Goal: Task Accomplishment & Management: Use online tool/utility

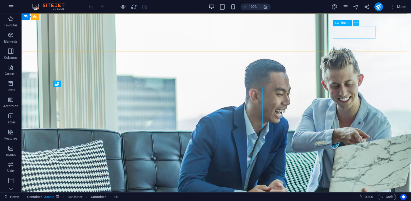
click at [356, 22] on icon at bounding box center [356, 23] width 3 height 6
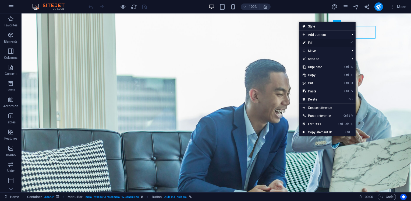
click at [313, 42] on link "⏎ Edit" at bounding box center [317, 43] width 36 height 8
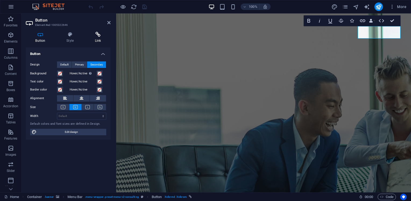
click at [96, 37] on h4 "Link" at bounding box center [97, 37] width 25 height 11
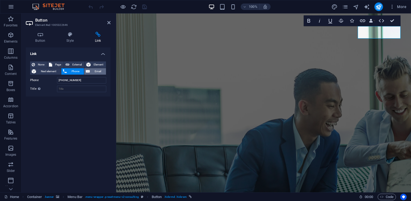
click at [98, 70] on span "Email" at bounding box center [97, 71] width 13 height 6
click at [73, 70] on span "Phone" at bounding box center [75, 71] width 14 height 6
click at [108, 22] on icon at bounding box center [108, 22] width 3 height 4
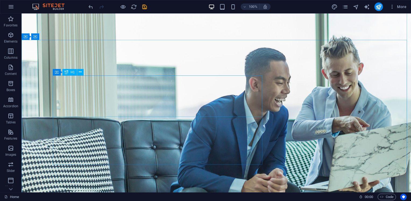
scroll to position [11, 0]
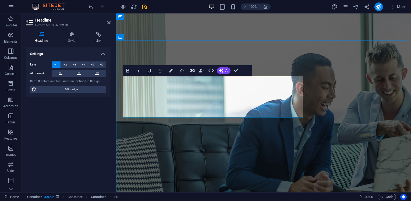
drag, startPoint x: 201, startPoint y: 111, endPoint x: 126, endPoint y: 86, distance: 79.0
click at [225, 70] on button "AI" at bounding box center [224, 70] width 14 height 6
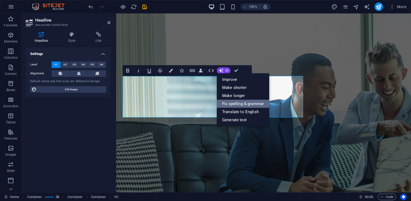
click at [228, 102] on link "Fix spelling & grammar" at bounding box center [243, 104] width 52 height 8
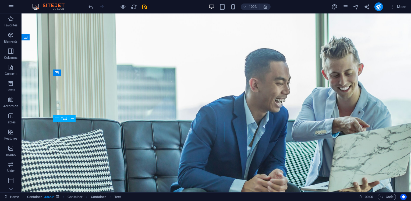
drag, startPoint x: 114, startPoint y: 136, endPoint x: 209, endPoint y: 136, distance: 94.7
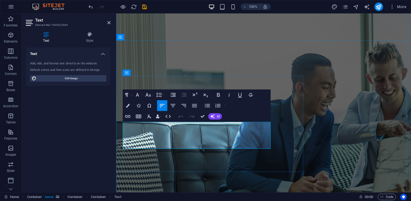
drag, startPoint x: 163, startPoint y: 144, endPoint x: 122, endPoint y: 124, distance: 46.0
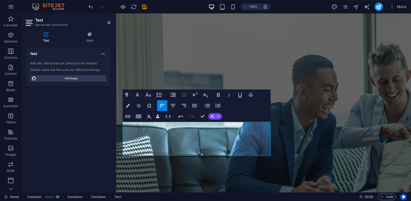
click at [214, 115] on icon "button" at bounding box center [212, 116] width 4 height 4
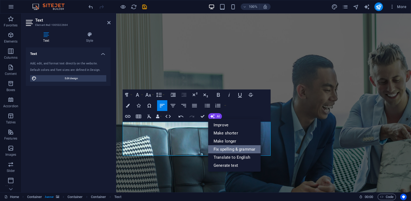
click at [227, 149] on link "Fix spelling & grammar" at bounding box center [234, 149] width 52 height 8
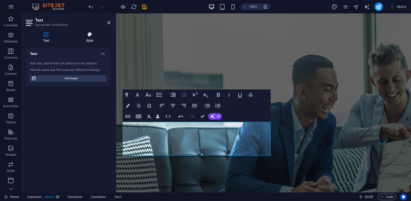
click at [92, 38] on h4 "Style" at bounding box center [90, 37] width 42 height 11
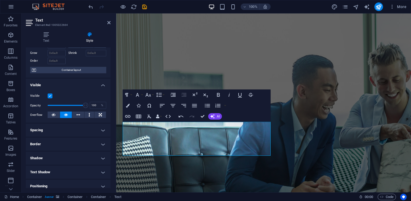
scroll to position [27, 0]
type input "100"
drag, startPoint x: 70, startPoint y: 104, endPoint x: 87, endPoint y: 111, distance: 18.4
click at [87, 111] on div "Visible Opacity 100 % Overflow" at bounding box center [68, 105] width 85 height 34
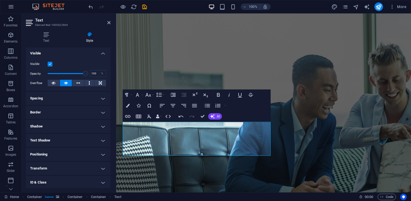
scroll to position [59, 0]
click at [47, 36] on icon at bounding box center [46, 34] width 41 height 5
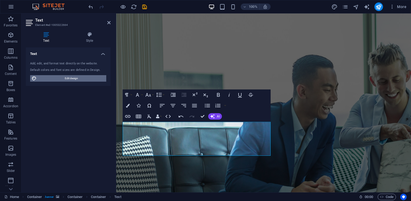
click at [76, 76] on span "Edit design" at bounding box center [71, 78] width 66 height 6
select select "700"
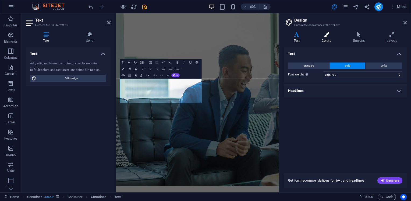
click at [325, 37] on h4 "Colors" at bounding box center [327, 37] width 31 height 11
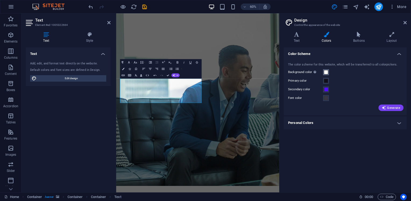
click at [324, 70] on span at bounding box center [326, 72] width 4 height 4
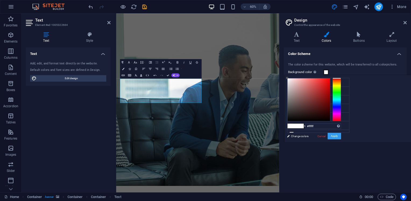
click at [341, 137] on button "Apply" at bounding box center [334, 136] width 13 height 6
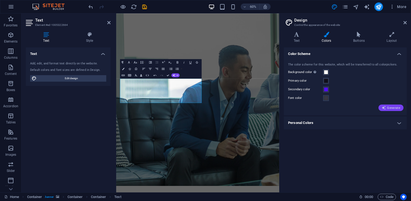
click at [391, 106] on span "Generate" at bounding box center [391, 107] width 19 height 4
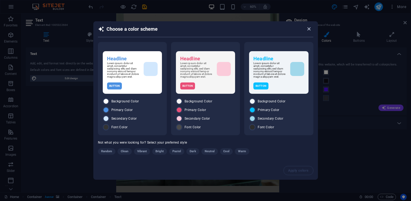
click at [309, 29] on icon "button" at bounding box center [309, 29] width 6 height 6
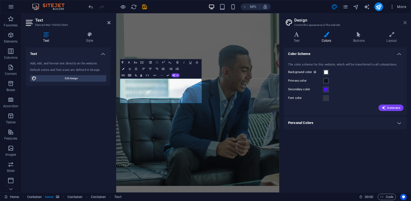
click at [405, 22] on icon at bounding box center [405, 22] width 3 height 4
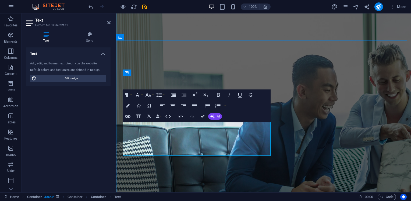
click at [108, 22] on icon at bounding box center [108, 22] width 3 height 4
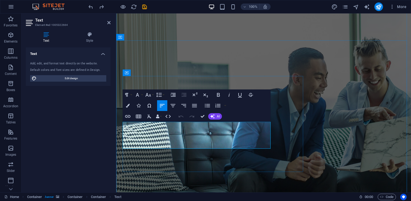
drag, startPoint x: 162, startPoint y: 145, endPoint x: 123, endPoint y: 124, distance: 43.5
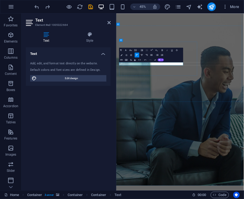
click at [110, 22] on icon at bounding box center [108, 22] width 3 height 4
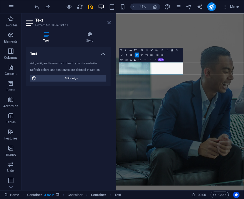
click at [108, 22] on icon at bounding box center [108, 22] width 3 height 4
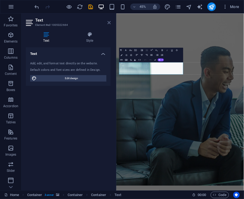
click at [109, 22] on icon at bounding box center [108, 22] width 3 height 4
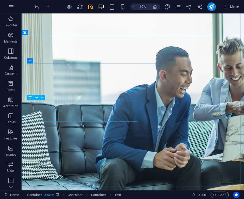
click at [41, 97] on icon at bounding box center [42, 97] width 2 height 5
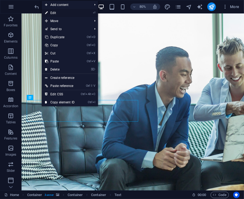
click at [57, 12] on link "⏎ Edit" at bounding box center [60, 13] width 36 height 8
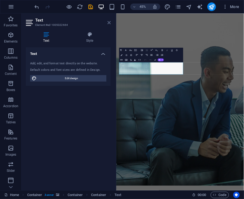
click at [109, 23] on icon at bounding box center [108, 22] width 3 height 4
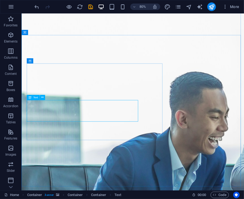
select select "%"
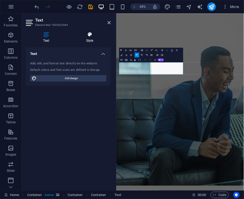
click at [88, 37] on icon at bounding box center [90, 34] width 42 height 5
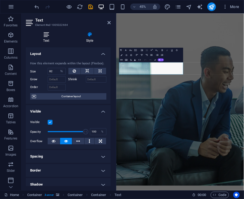
click at [49, 36] on icon at bounding box center [46, 34] width 41 height 5
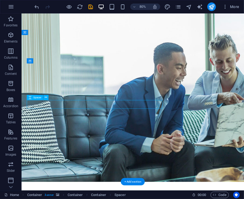
select select "px"
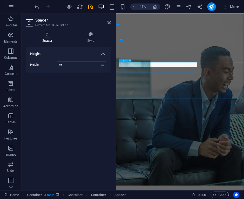
click at [111, 24] on aside "Spacer Element #ed-1005322667 Spacer Style Height Height 40 px rem vh vw Preset…" at bounding box center [69, 101] width 95 height 177
click at [108, 23] on icon at bounding box center [108, 22] width 3 height 4
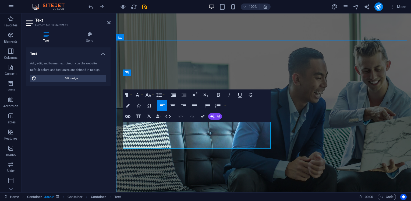
drag, startPoint x: 167, startPoint y: 146, endPoint x: 123, endPoint y: 127, distance: 47.3
